Goal: Navigation & Orientation: Find specific page/section

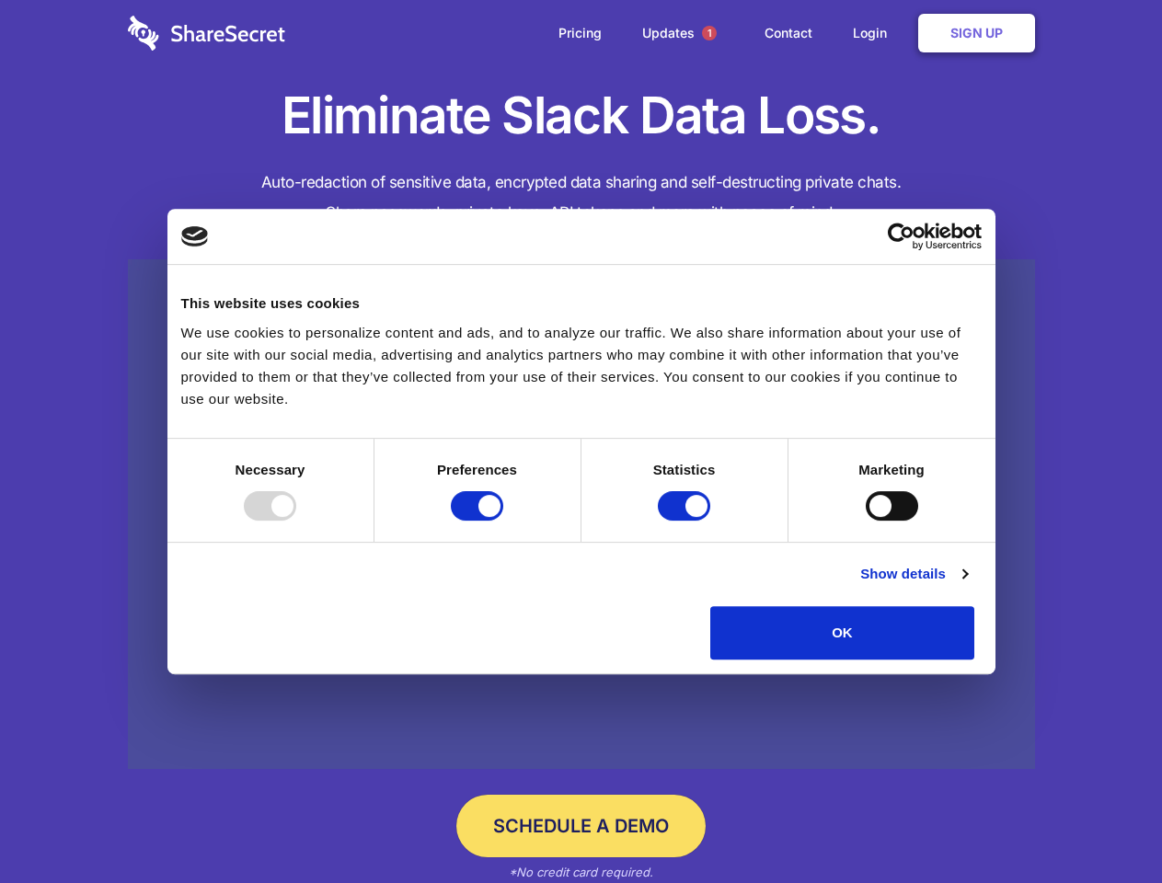
click at [296, 521] on div at bounding box center [270, 505] width 52 height 29
click at [503, 521] on input "Preferences" at bounding box center [477, 505] width 52 height 29
checkbox input "false"
click at [686, 521] on input "Statistics" at bounding box center [684, 505] width 52 height 29
checkbox input "false"
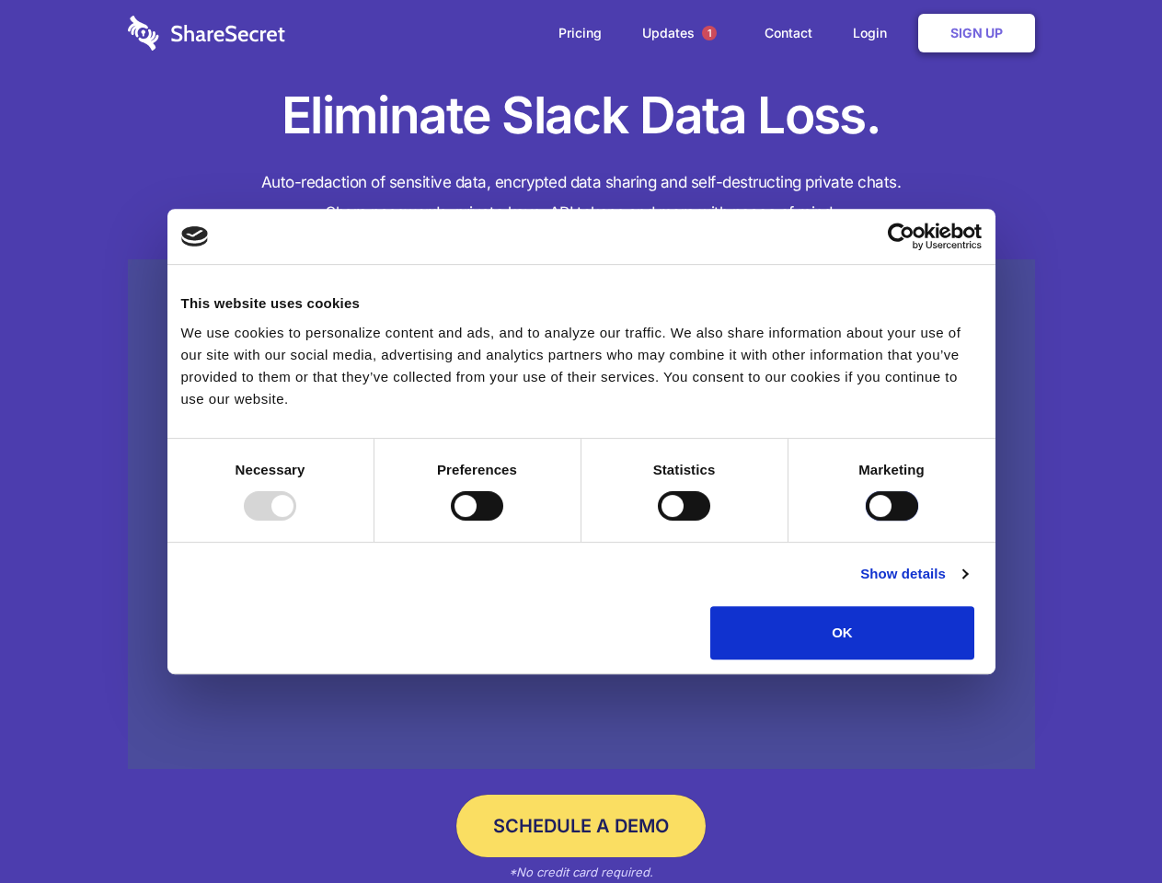
click at [866, 521] on input "Marketing" at bounding box center [892, 505] width 52 height 29
checkbox input "true"
click at [967, 585] on link "Show details" at bounding box center [913, 574] width 107 height 22
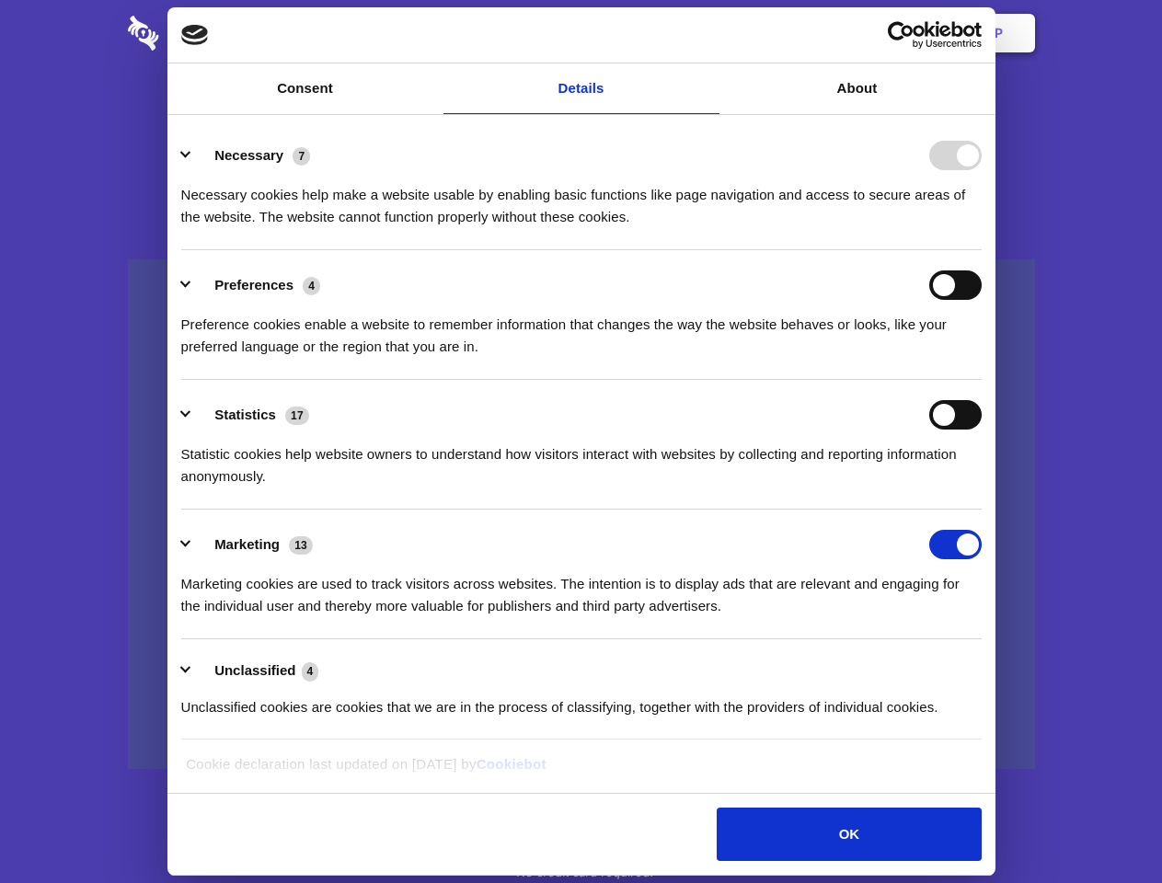
click at [982, 358] on div "Preference cookies enable a website to remember information that changes the wa…" at bounding box center [581, 329] width 800 height 58
click at [708, 33] on span "1" at bounding box center [709, 33] width 15 height 15
